Goal: Find specific page/section: Find specific page/section

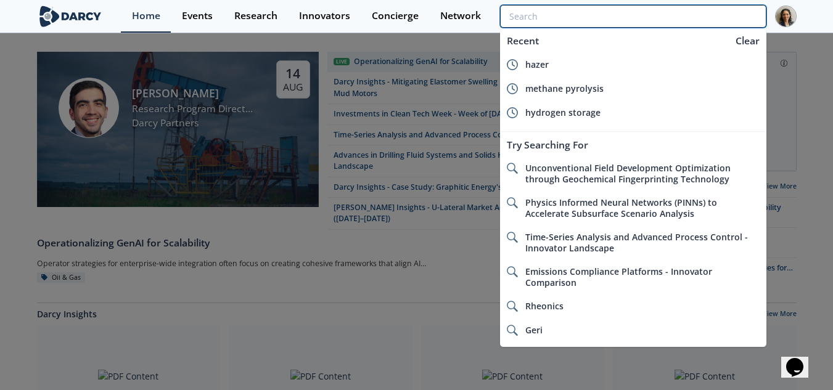
click at [718, 15] on input "search" at bounding box center [633, 16] width 266 height 23
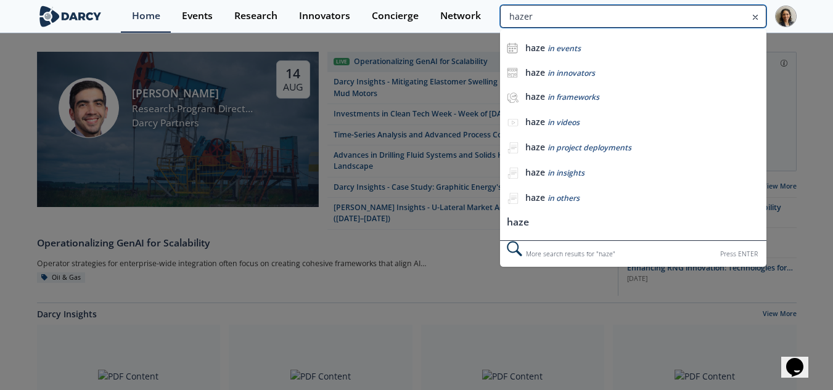
type input "hazer"
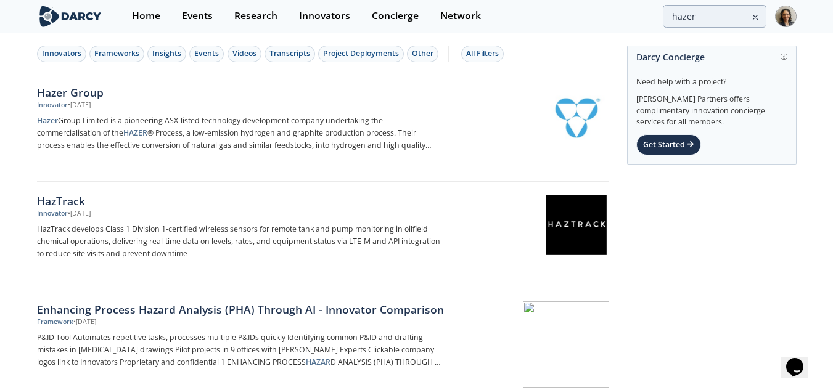
click at [230, 112] on div "Hazer Group Innovator • [DATE] Hazer Group Limited is a pioneering ASX-listed t…" at bounding box center [245, 127] width 417 height 86
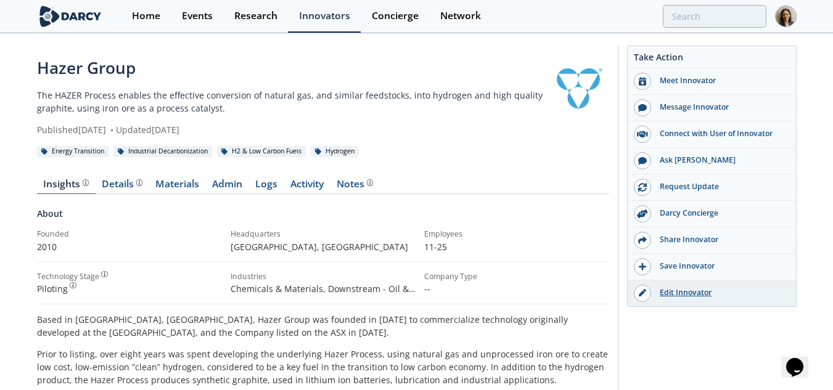
click at [670, 297] on div "Edit Innovator" at bounding box center [720, 292] width 138 height 11
